Goal: Task Accomplishment & Management: Use online tool/utility

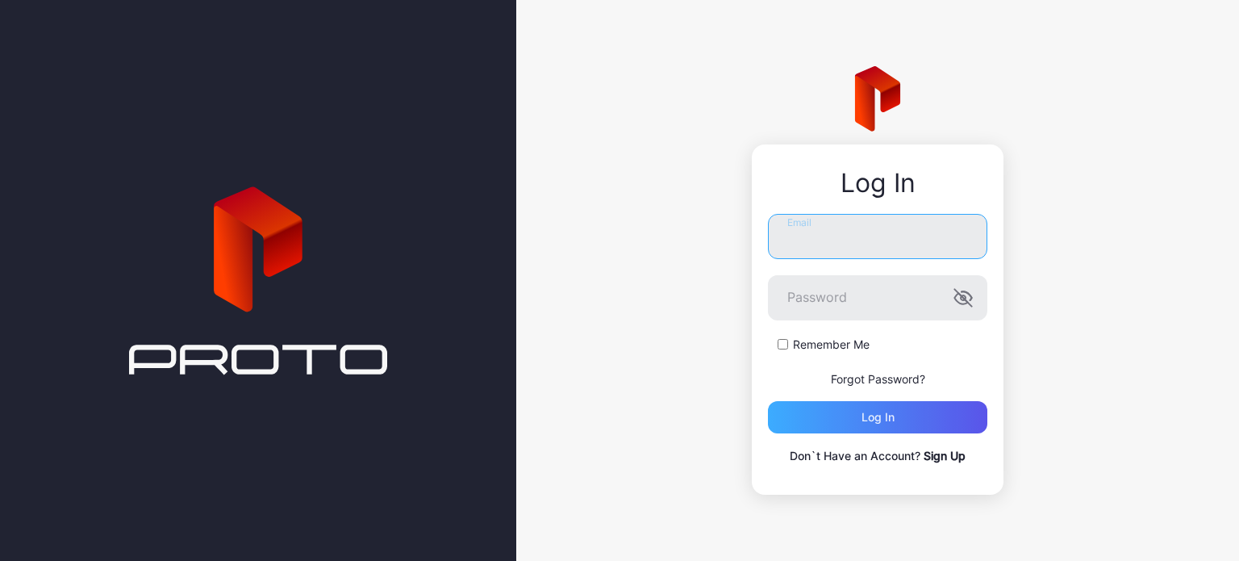
type input "**********"
click at [874, 419] on div "Log in" at bounding box center [878, 417] width 33 height 13
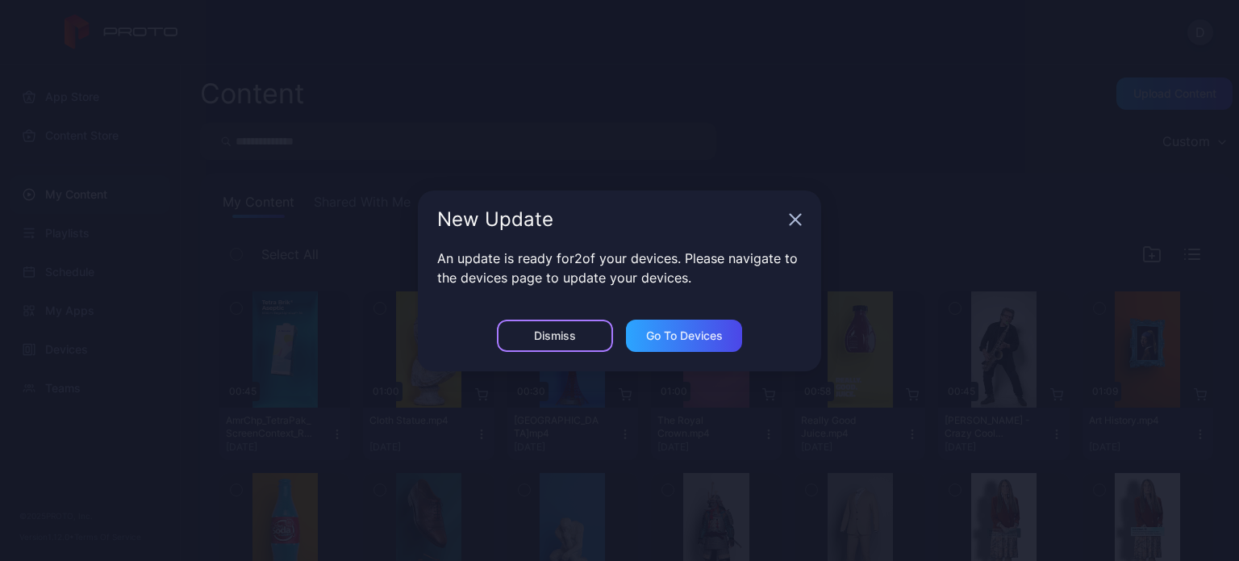
click at [577, 348] on div "Dismiss" at bounding box center [555, 335] width 116 height 32
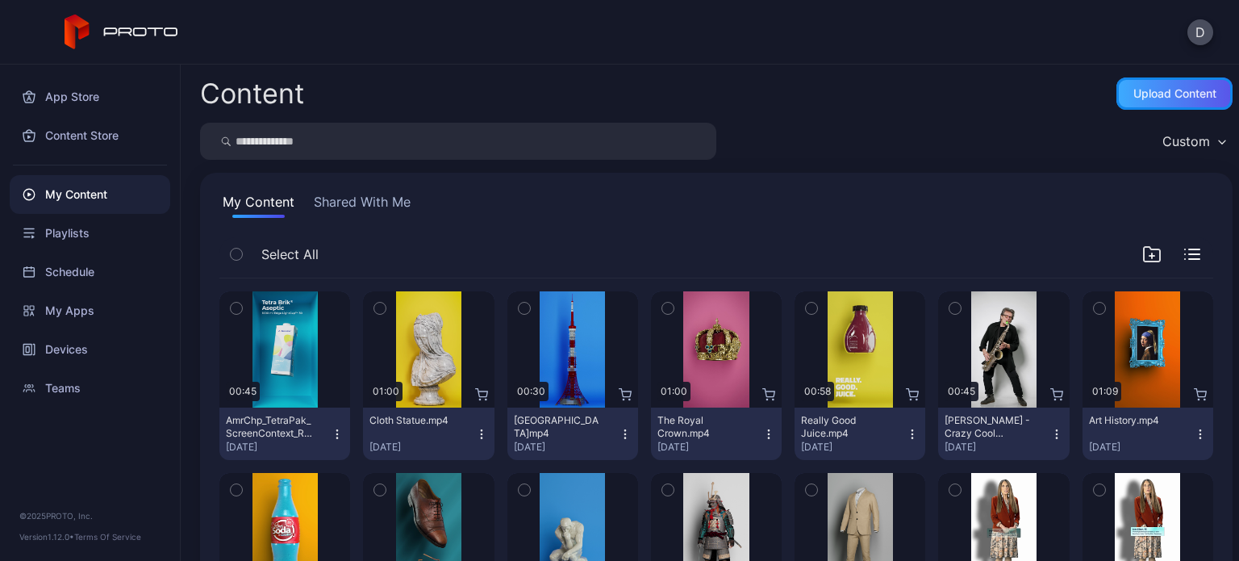
click at [1149, 93] on div "Upload Content" at bounding box center [1174, 93] width 83 height 13
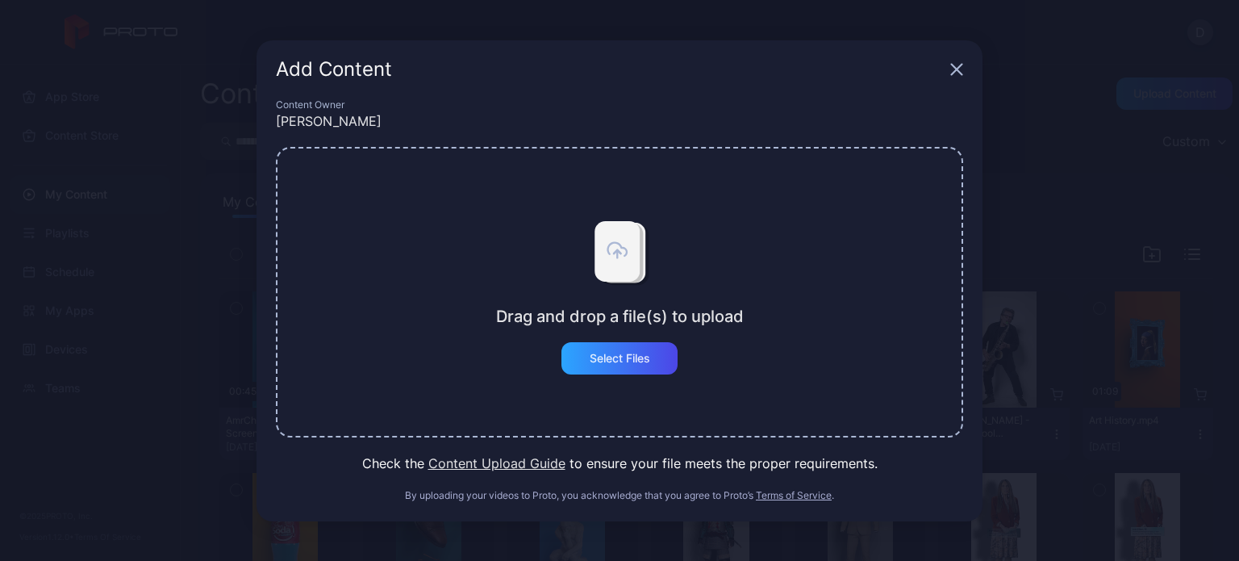
click at [962, 70] on div "Add Content" at bounding box center [620, 69] width 726 height 58
click at [955, 70] on icon "button" at bounding box center [957, 69] width 10 height 10
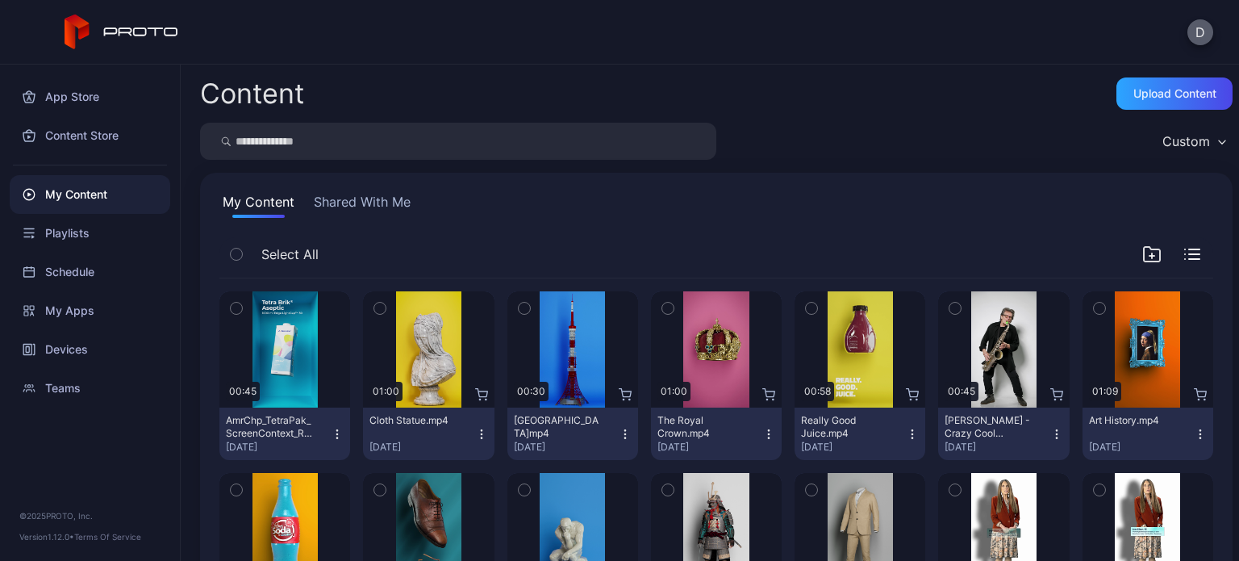
click at [1206, 31] on button "D" at bounding box center [1200, 32] width 26 height 26
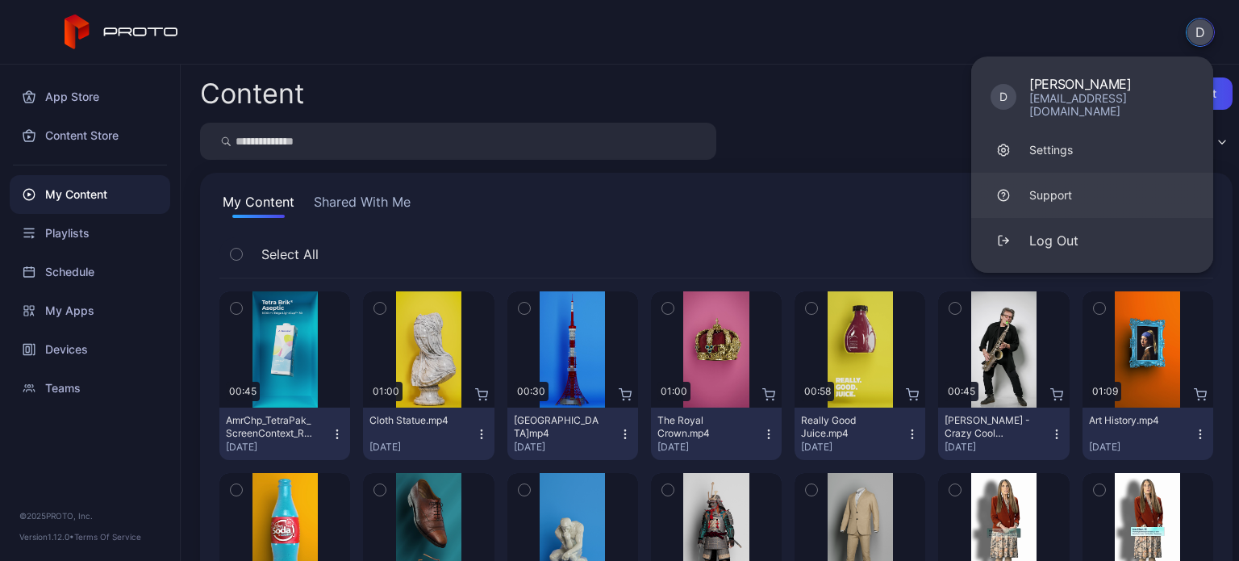
click at [1062, 173] on link "Support" at bounding box center [1092, 195] width 242 height 45
click at [1048, 142] on div "Settings" at bounding box center [1051, 150] width 44 height 16
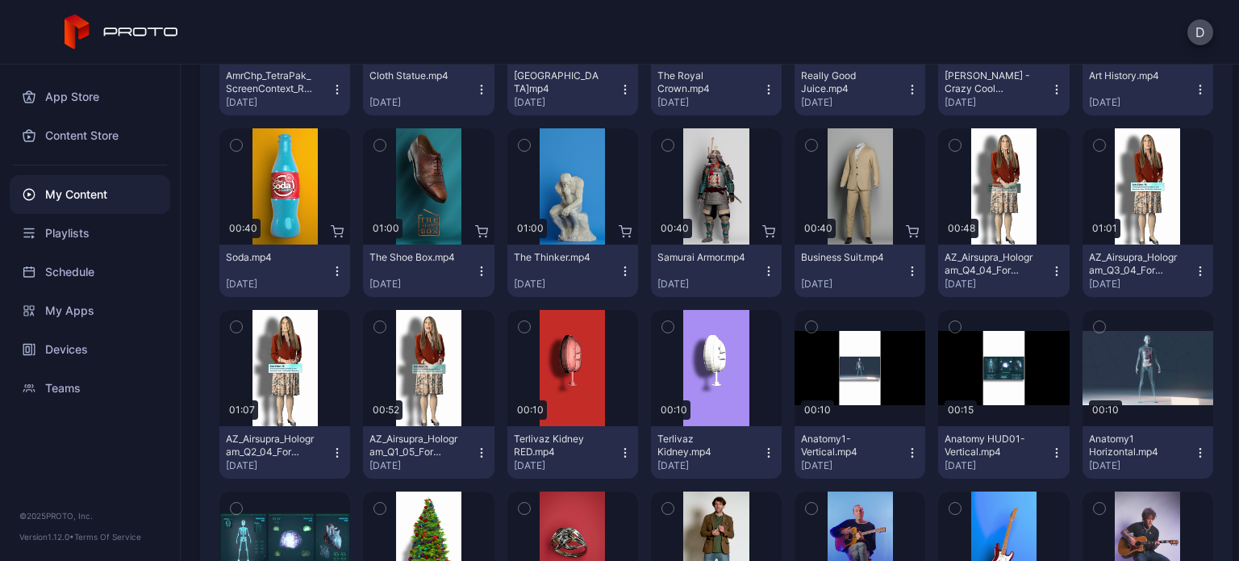
scroll to position [403, 0]
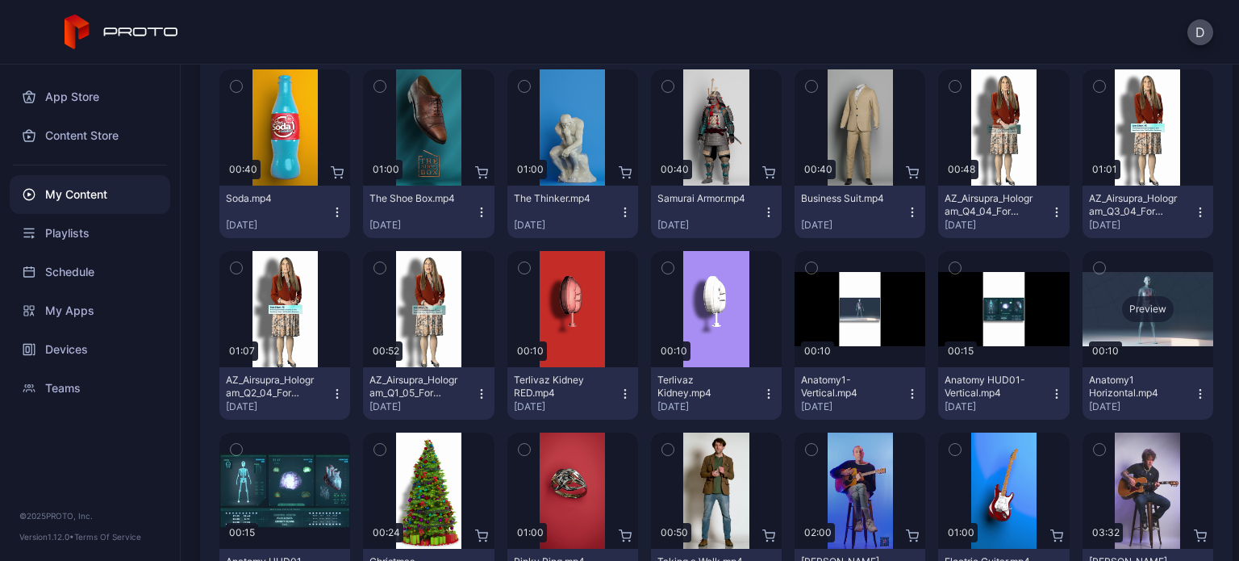
click at [1124, 315] on div "Preview" at bounding box center [1148, 309] width 52 height 26
